Goal: Transaction & Acquisition: Purchase product/service

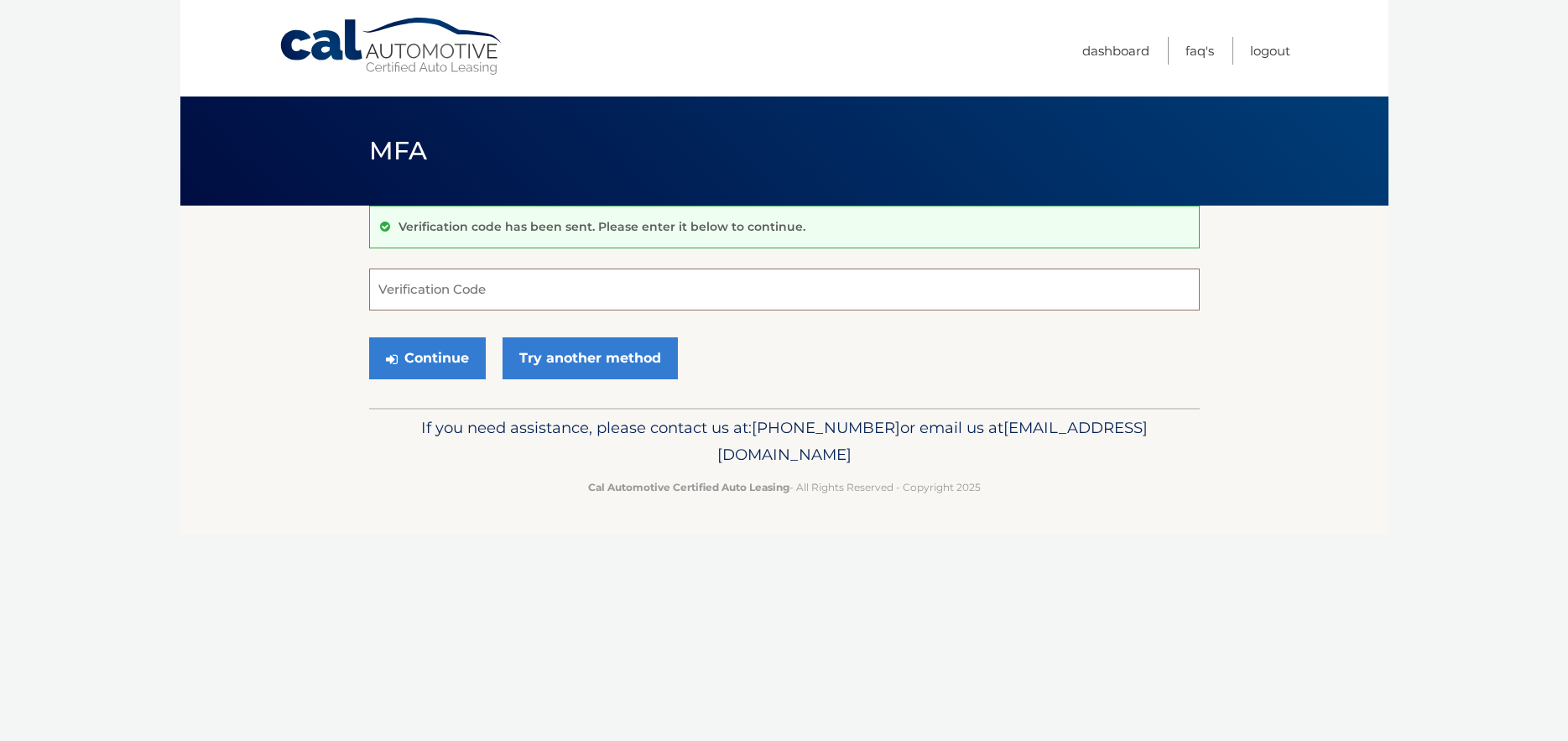
click at [403, 286] on input "Verification Code" at bounding box center [784, 289] width 830 height 42
type input "646814"
click at [448, 370] on button "Continue" at bounding box center [427, 358] width 116 height 42
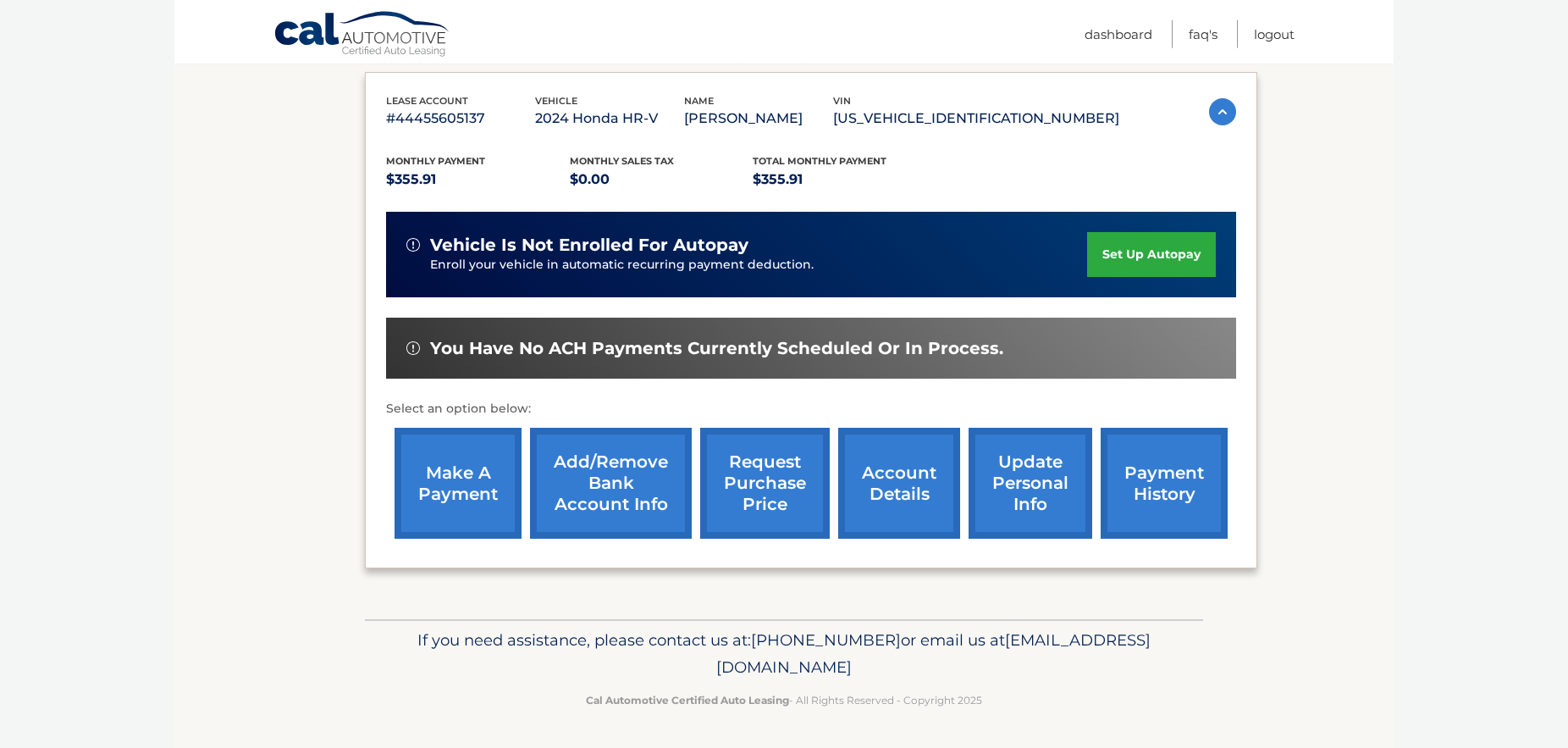
scroll to position [327, 0]
click at [483, 513] on link "make a payment" at bounding box center [458, 483] width 127 height 111
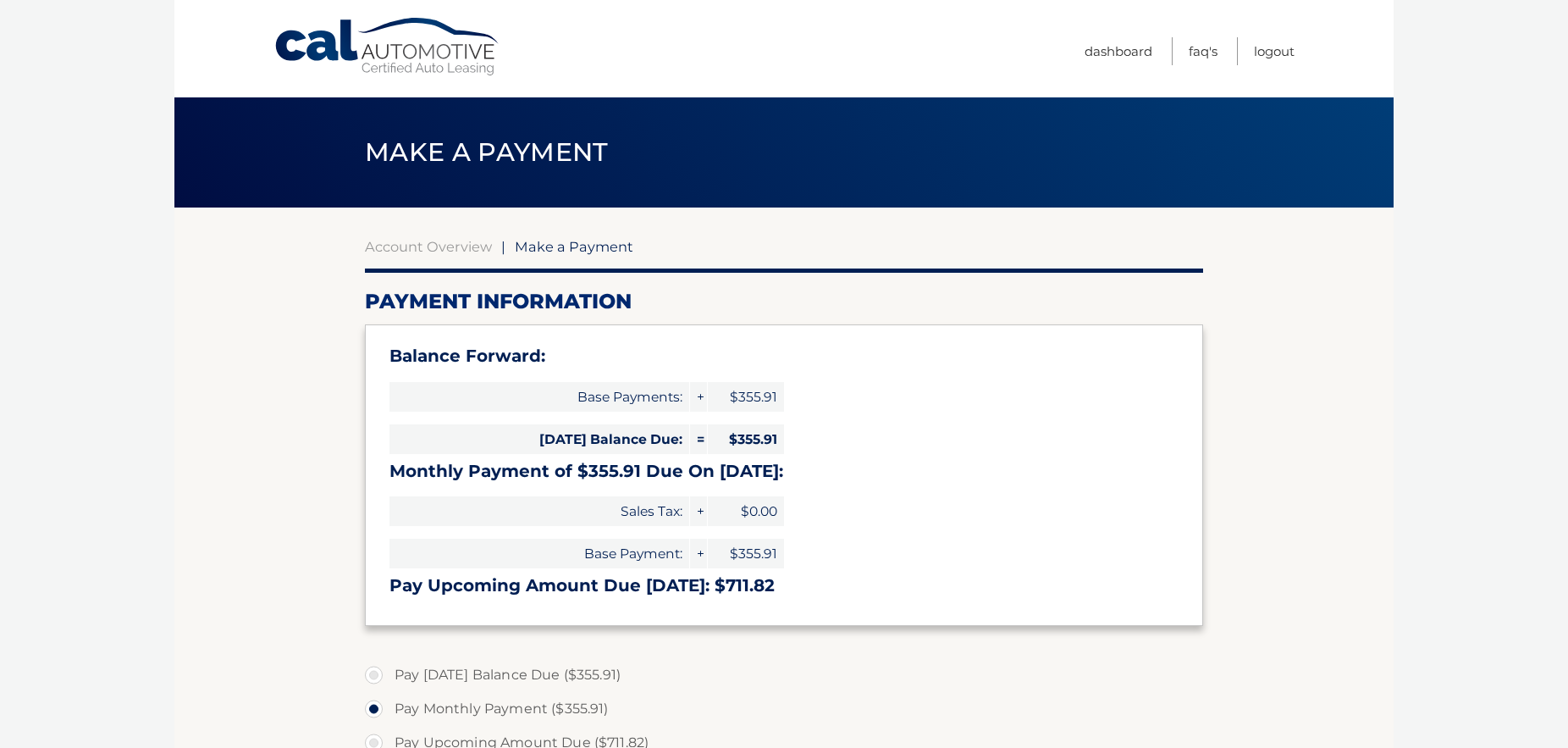
select select "NmE0YTEwOGMtYzk1MS00MTI0LTgwOTYtY2RiNjA4YjUwNWFi"
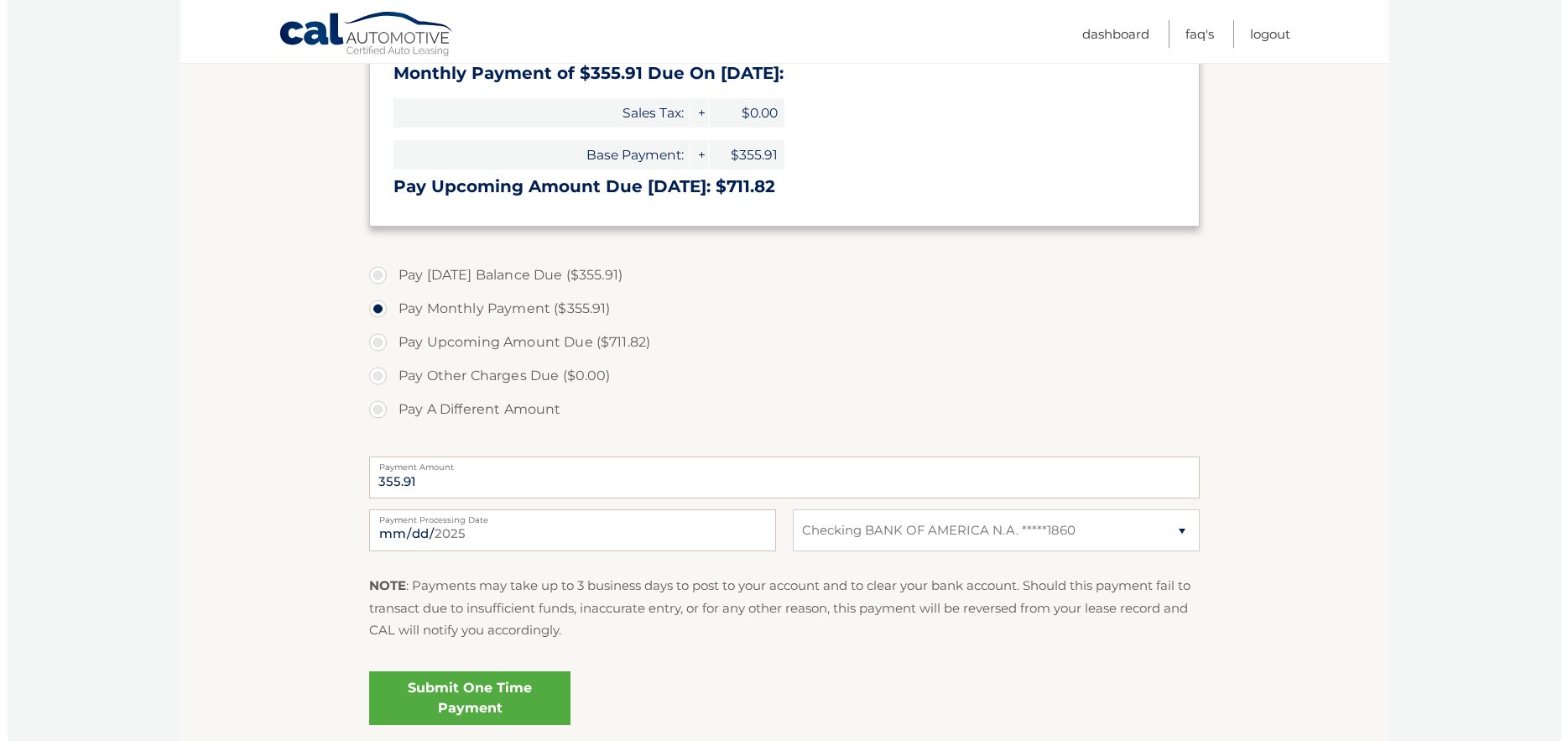
scroll to position [428, 0]
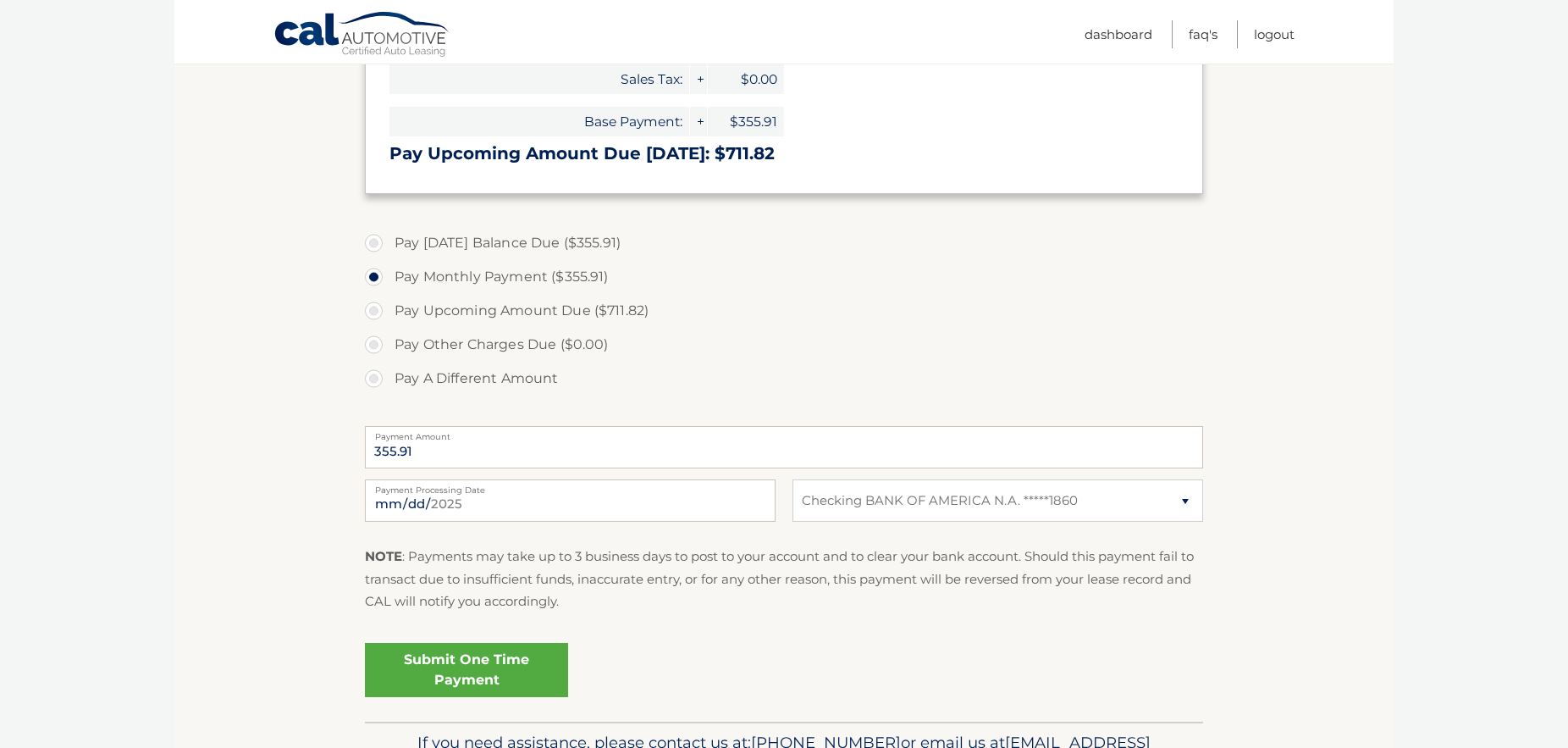
click at [456, 643] on link "Submit One Time Payment" at bounding box center [466, 670] width 203 height 54
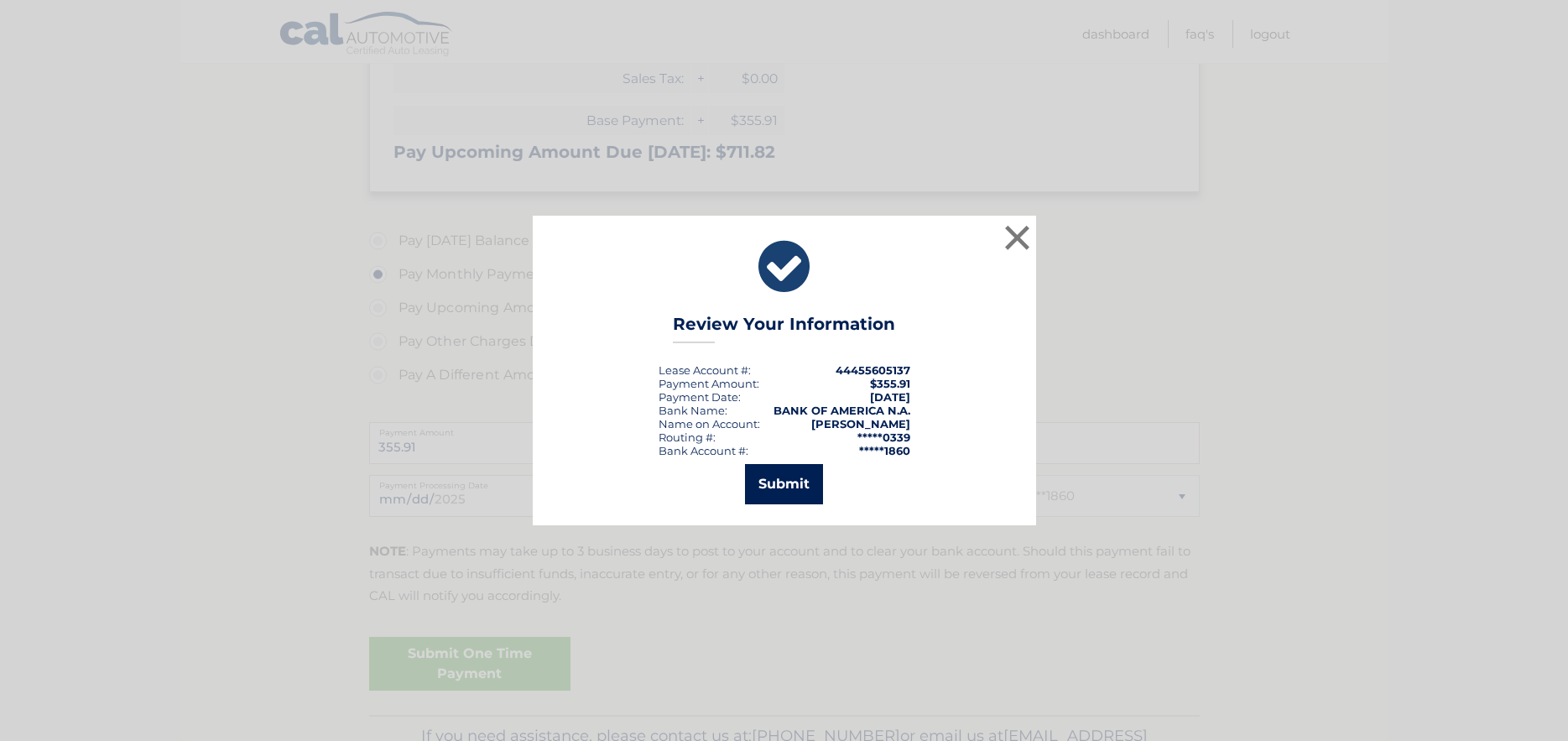
click at [792, 488] on button "Submit" at bounding box center [784, 484] width 78 height 40
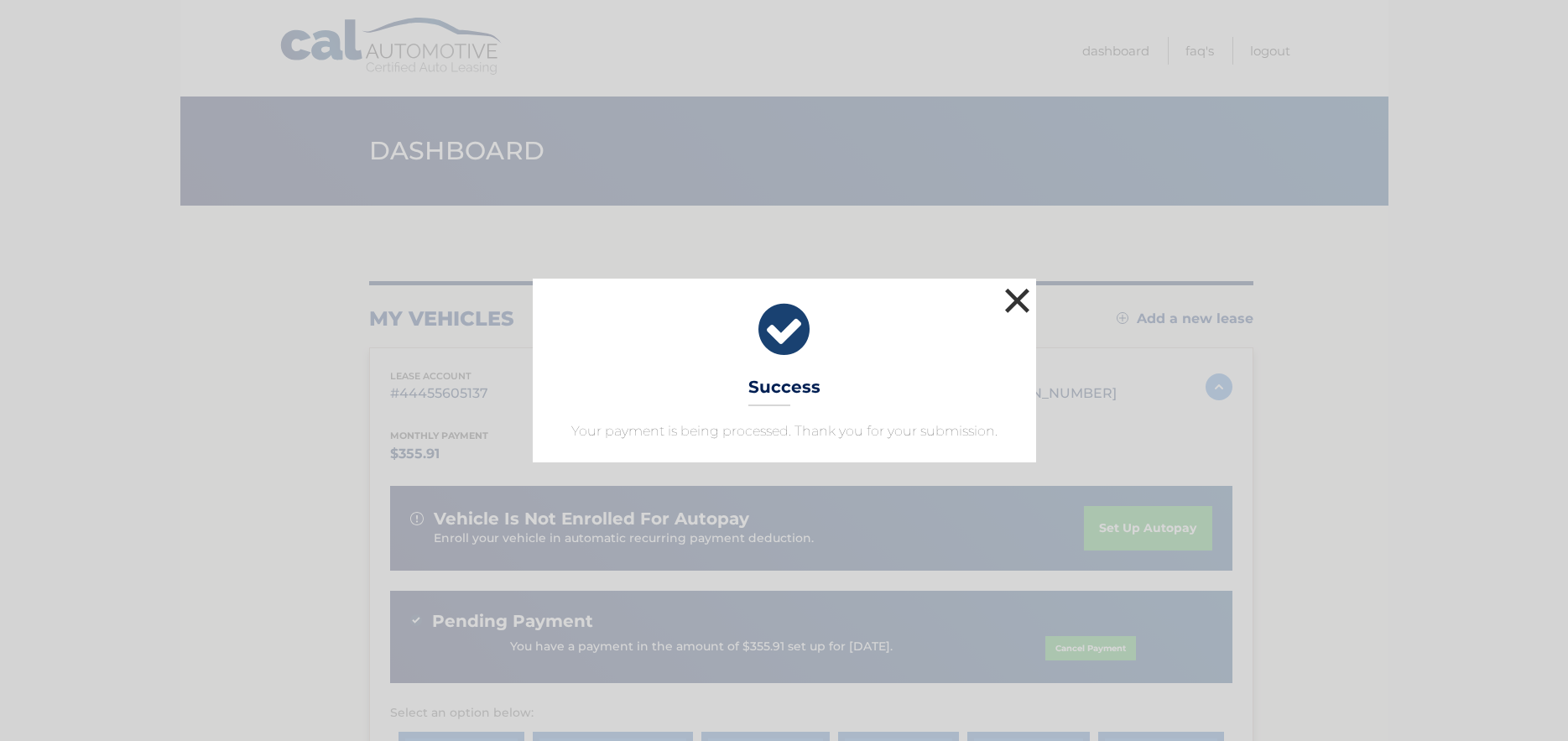
click at [1008, 305] on button "×" at bounding box center [1017, 300] width 34 height 34
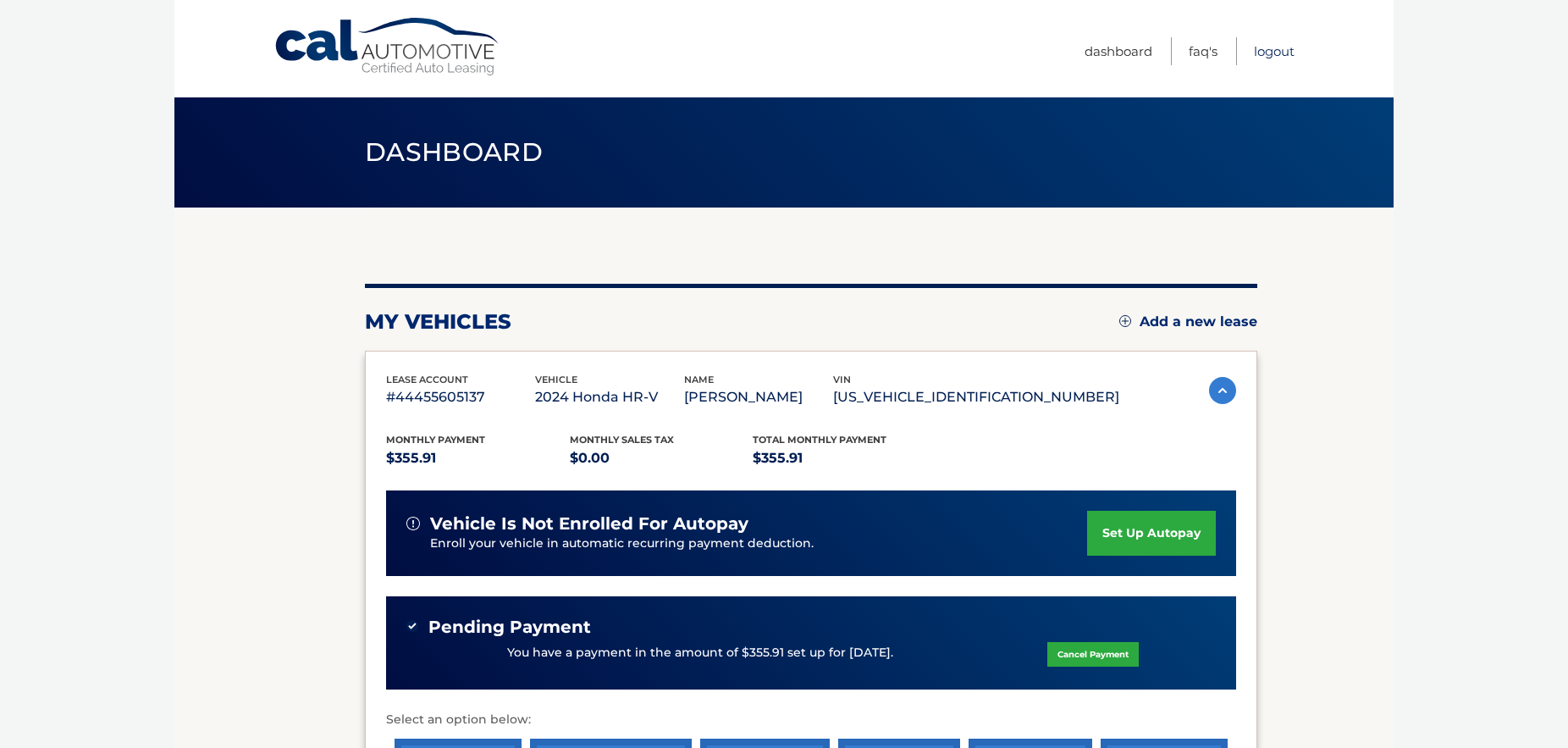
click at [1274, 54] on link "Logout" at bounding box center [1274, 51] width 40 height 28
